Goal: Navigation & Orientation: Find specific page/section

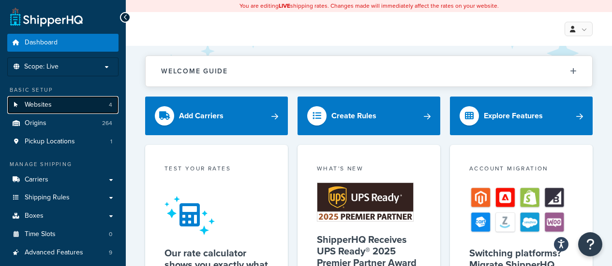
click at [59, 109] on link "Websites 4" at bounding box center [62, 105] width 111 height 18
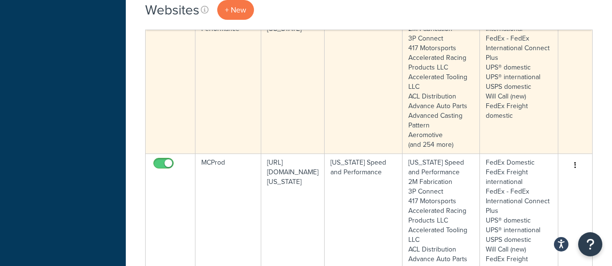
scroll to position [435, 0]
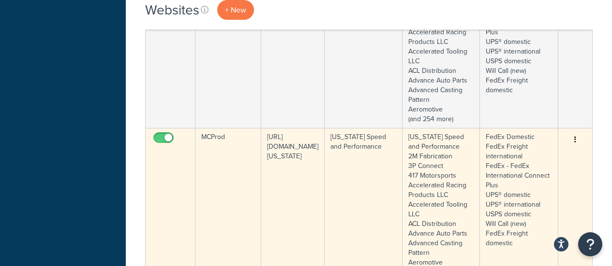
click at [226, 176] on td "MCProd" at bounding box center [228, 204] width 66 height 153
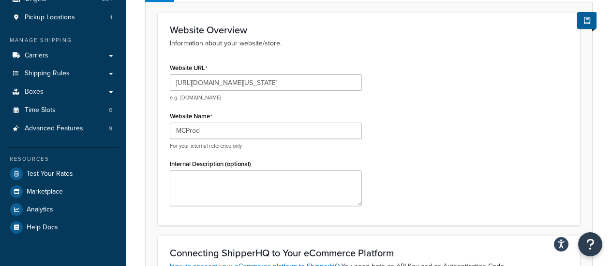
scroll to position [48, 0]
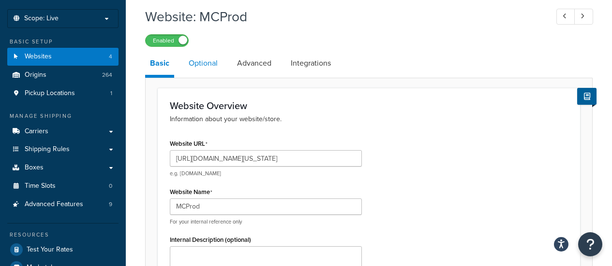
click at [209, 72] on link "Optional" at bounding box center [203, 63] width 39 height 23
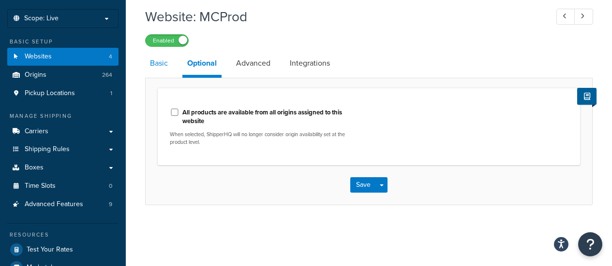
click at [155, 67] on link "Basic" at bounding box center [159, 63] width 28 height 23
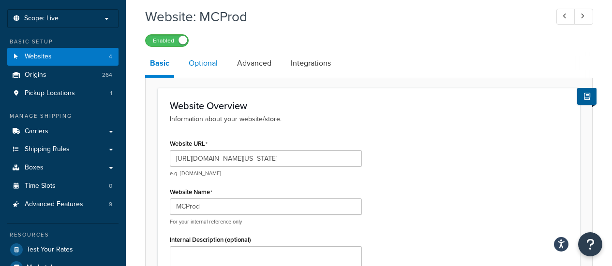
click at [217, 69] on link "Optional" at bounding box center [203, 63] width 39 height 23
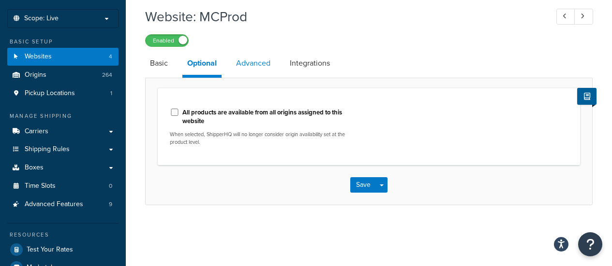
click at [251, 65] on link "Advanced" at bounding box center [253, 63] width 44 height 23
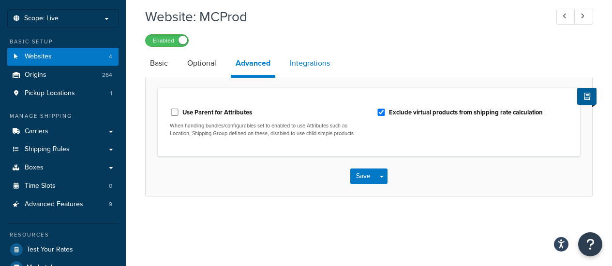
click at [304, 63] on link "Integrations" at bounding box center [310, 63] width 50 height 23
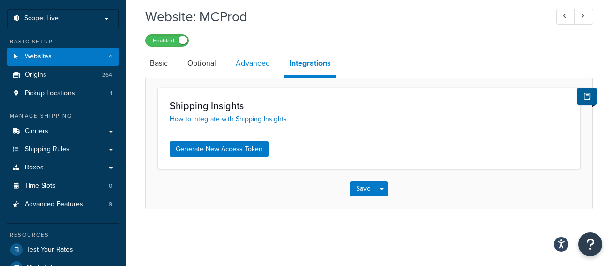
click at [251, 69] on link "Advanced" at bounding box center [253, 63] width 44 height 23
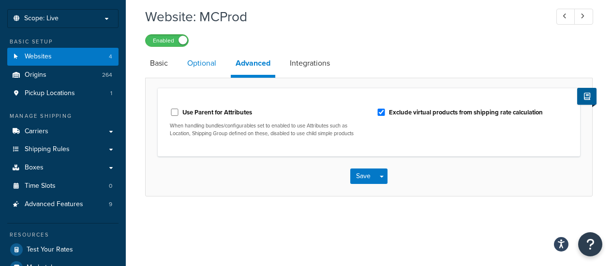
click at [202, 70] on link "Optional" at bounding box center [201, 63] width 39 height 23
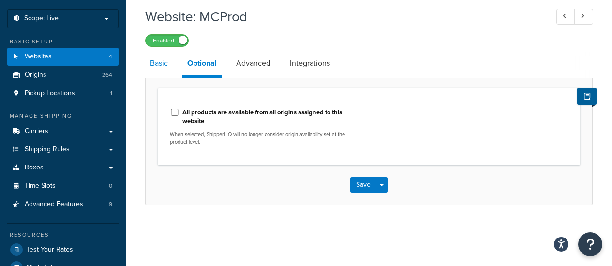
click at [155, 67] on link "Basic" at bounding box center [159, 63] width 28 height 23
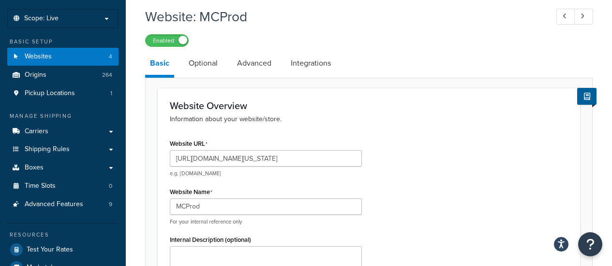
click at [456, 137] on div "Website Overview Information about your website/store. Website URL https://mcpr…" at bounding box center [369, 195] width 422 height 214
click at [206, 65] on link "Optional" at bounding box center [203, 63] width 39 height 23
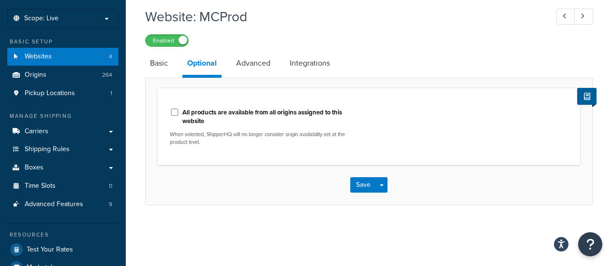
click at [200, 143] on p "When selected, ShipperHQ will no longer consider origin availability set at the…" at bounding box center [266, 138] width 192 height 15
click at [261, 67] on link "Advanced" at bounding box center [253, 63] width 44 height 23
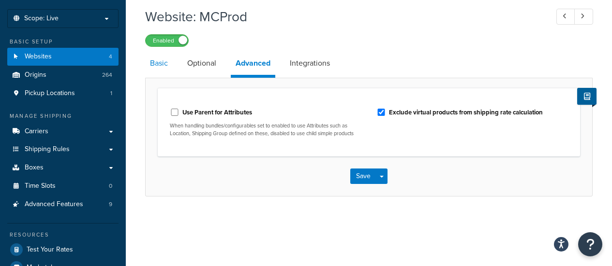
click at [164, 69] on link "Basic" at bounding box center [159, 63] width 28 height 23
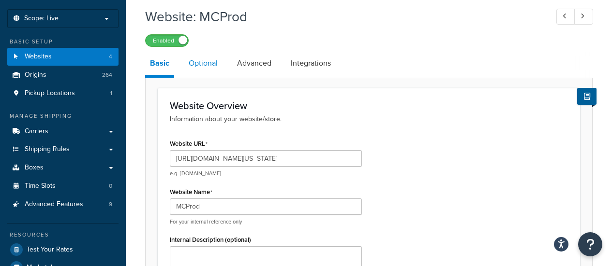
click at [209, 66] on link "Optional" at bounding box center [203, 63] width 39 height 23
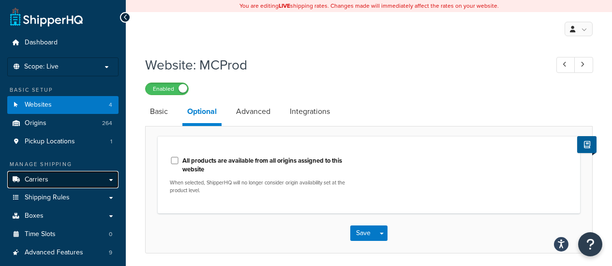
click at [60, 184] on link "Carriers" at bounding box center [62, 180] width 111 height 18
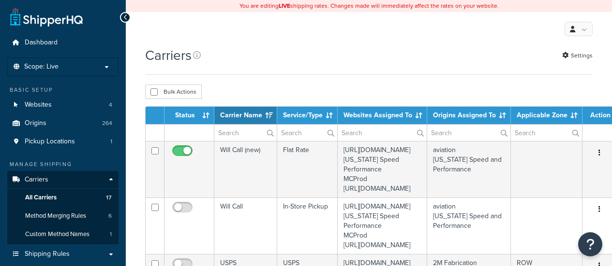
select select "15"
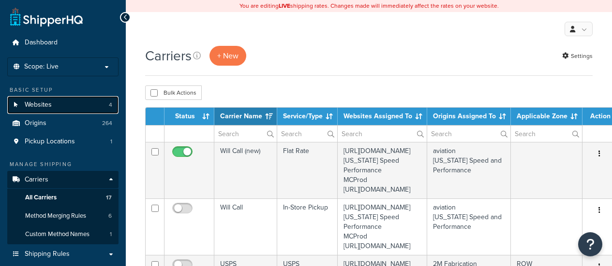
click at [55, 108] on link "Websites 4" at bounding box center [62, 105] width 111 height 18
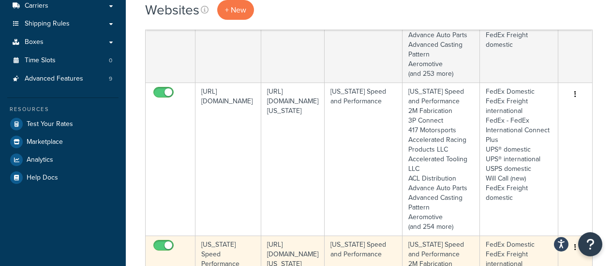
scroll to position [242, 0]
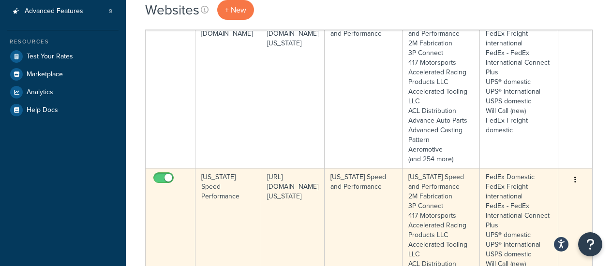
click at [356, 217] on td "[US_STATE] Speed and Performance" at bounding box center [362, 244] width 77 height 153
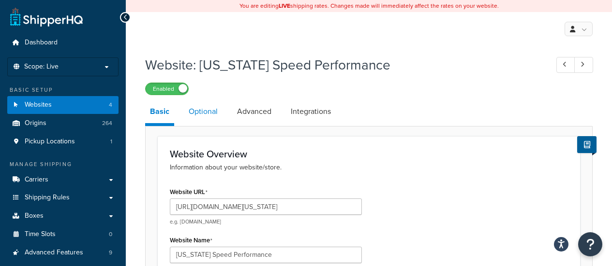
click at [196, 116] on link "Optional" at bounding box center [203, 111] width 39 height 23
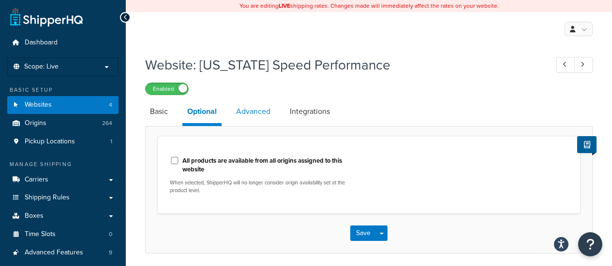
click at [254, 112] on link "Advanced" at bounding box center [253, 111] width 44 height 23
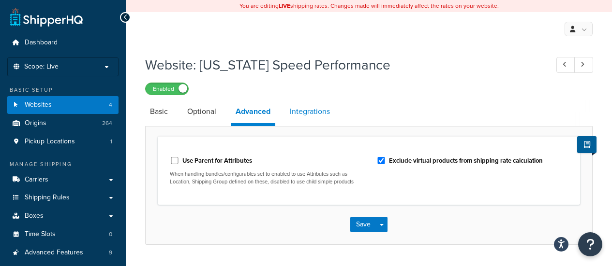
click at [326, 113] on link "Integrations" at bounding box center [310, 111] width 50 height 23
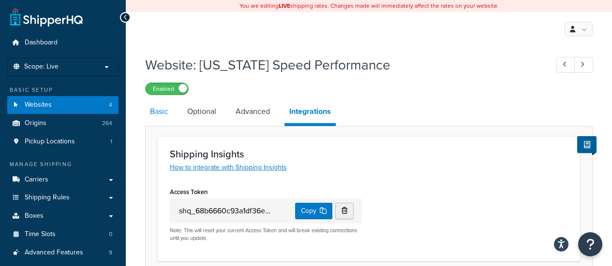
click at [164, 118] on link "Basic" at bounding box center [159, 111] width 28 height 23
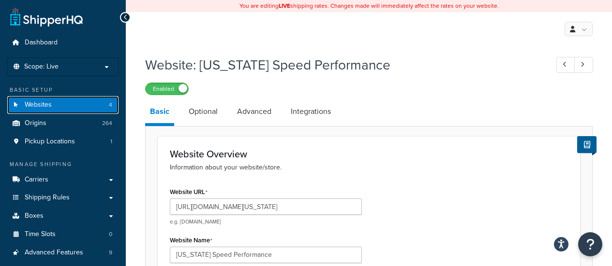
click at [47, 102] on span "Websites" at bounding box center [38, 105] width 27 height 8
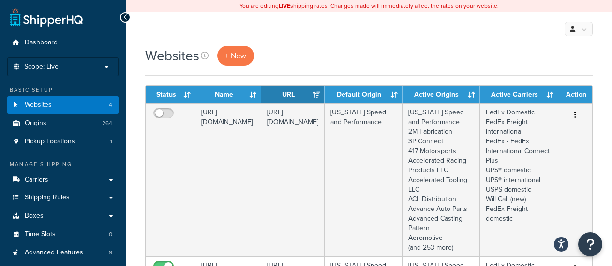
click at [362, 53] on div "Websites + New" at bounding box center [368, 56] width 447 height 20
